Goal: Information Seeking & Learning: Learn about a topic

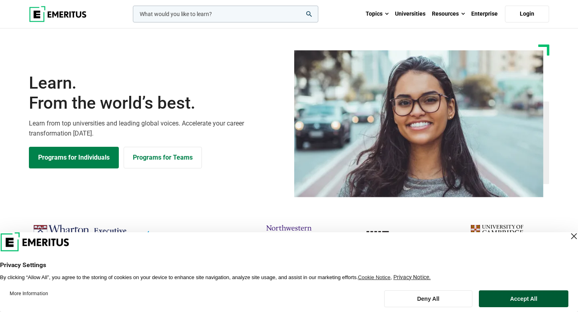
click at [512, 299] on button "Accept All" at bounding box center [524, 299] width 90 height 17
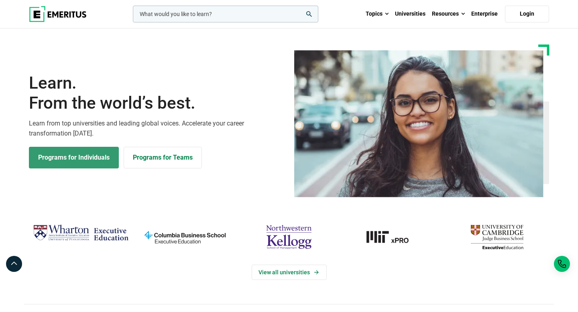
click at [77, 162] on link "Programs for Individuals" at bounding box center [74, 158] width 90 height 22
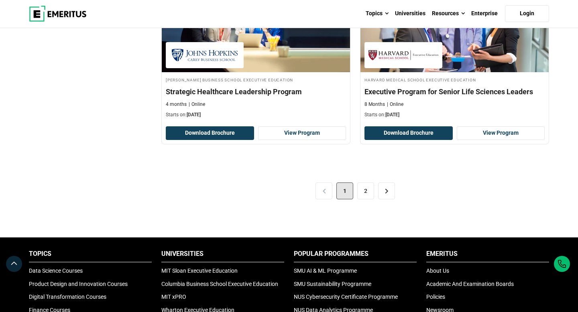
scroll to position [1707, 0]
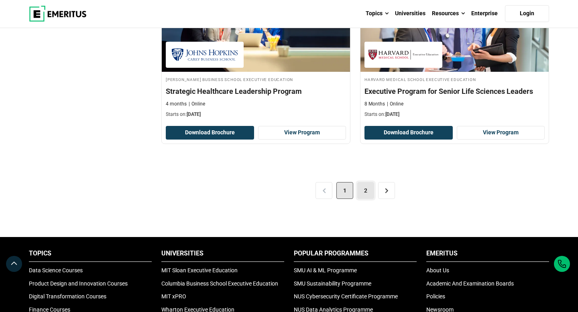
click at [365, 193] on link "2" at bounding box center [365, 190] width 17 height 17
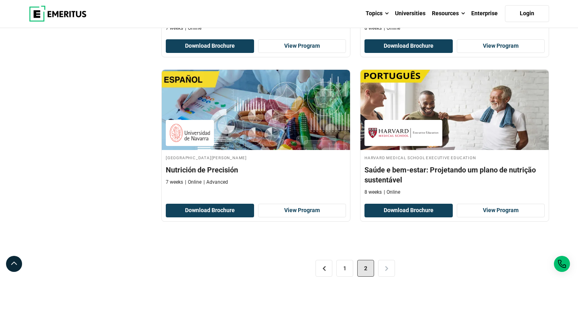
scroll to position [1067, 0]
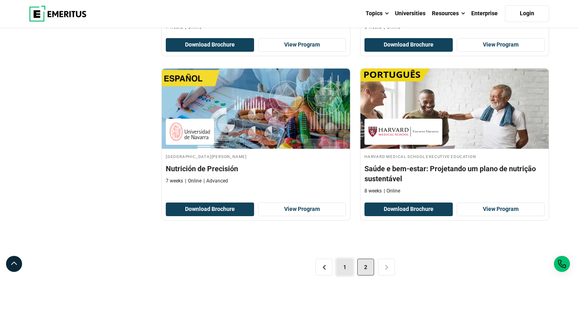
click at [345, 266] on link "1" at bounding box center [344, 267] width 17 height 17
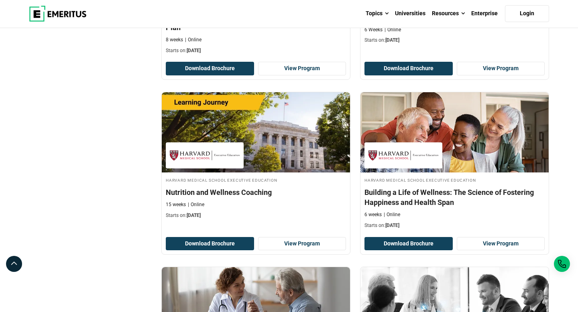
scroll to position [1257, 0]
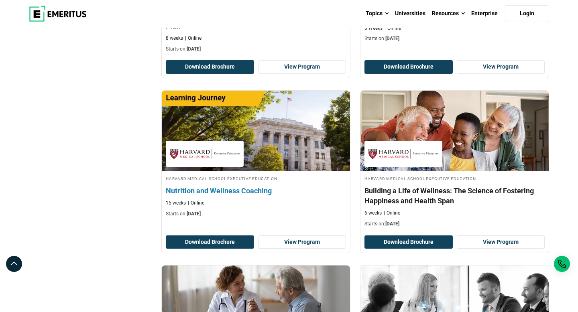
click at [232, 190] on h4 "Nutrition and Wellness Coaching" at bounding box center [256, 191] width 180 height 10
click at [275, 241] on link "View Program" at bounding box center [302, 243] width 88 height 14
